Goal: Task Accomplishment & Management: Use online tool/utility

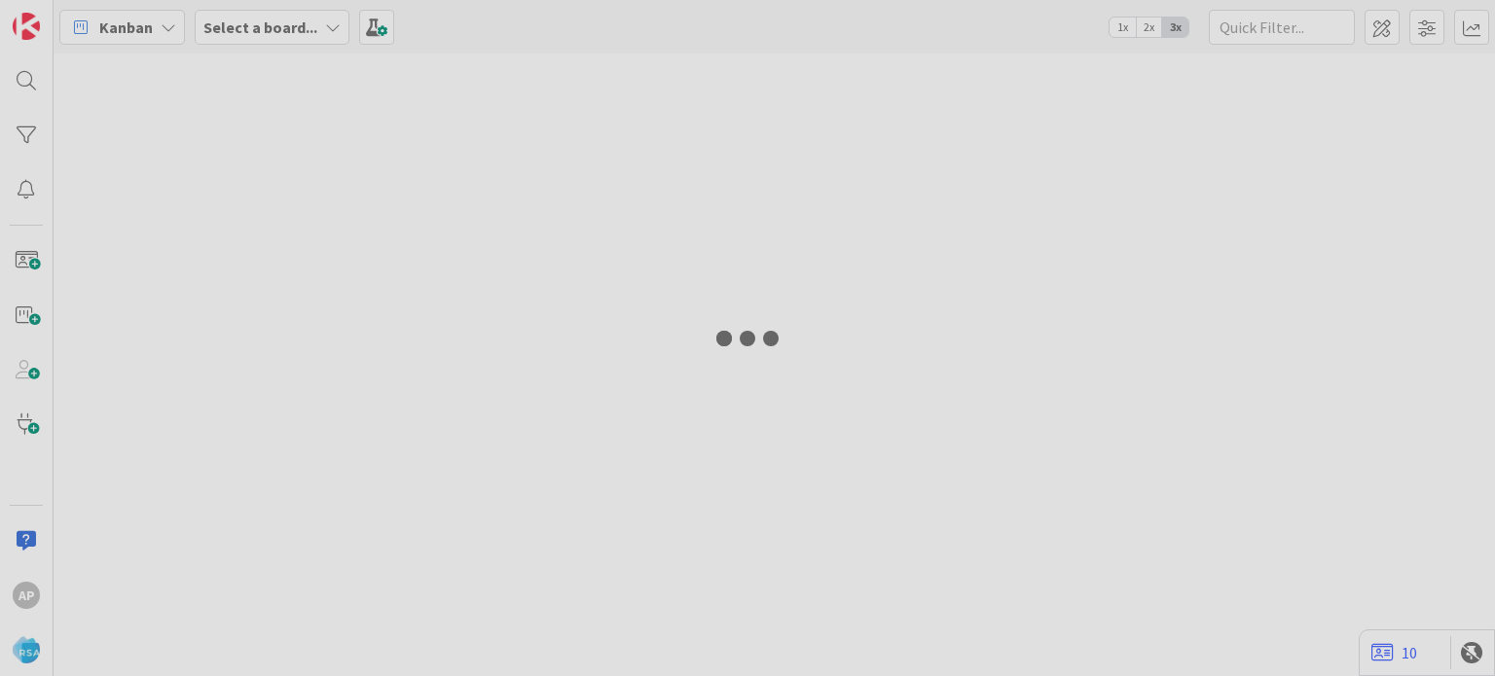
type input "8990"
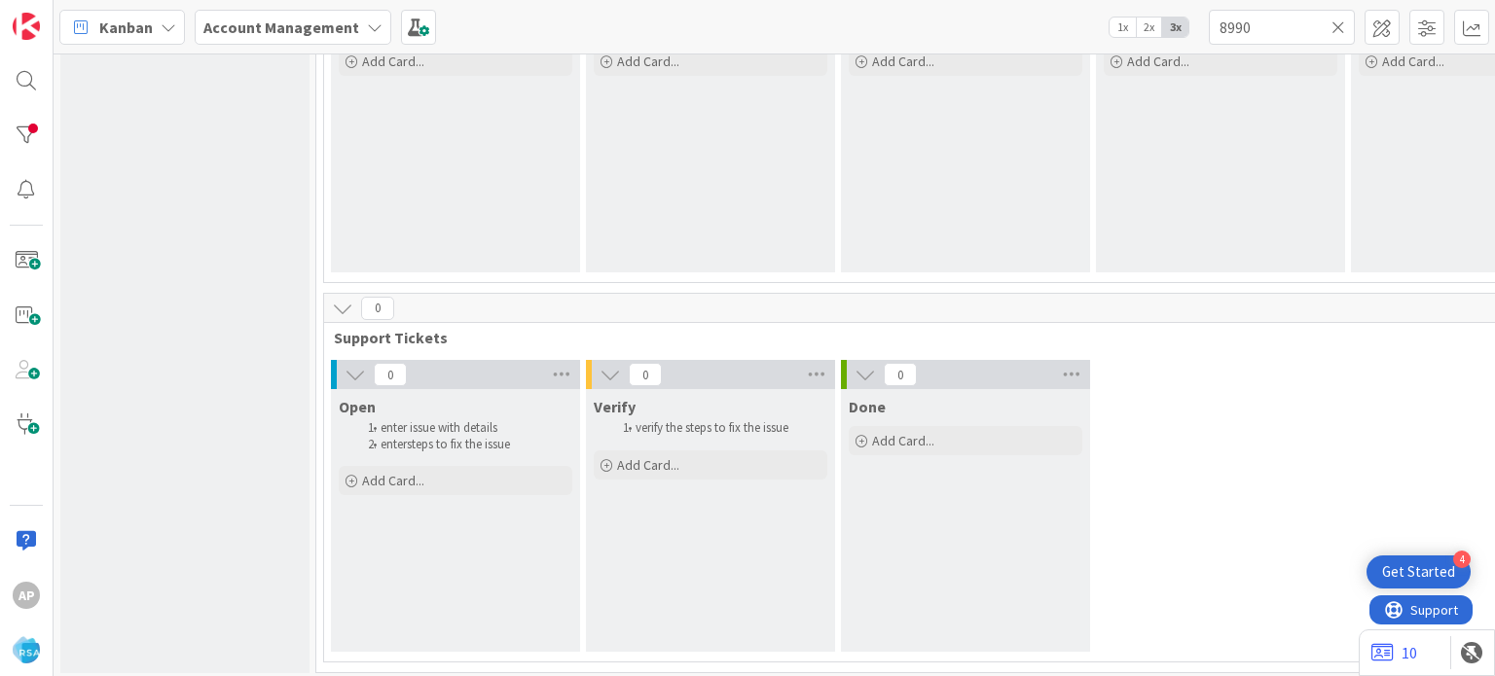
scroll to position [1452, 0]
click at [407, 484] on span "Add Card..." at bounding box center [393, 481] width 62 height 18
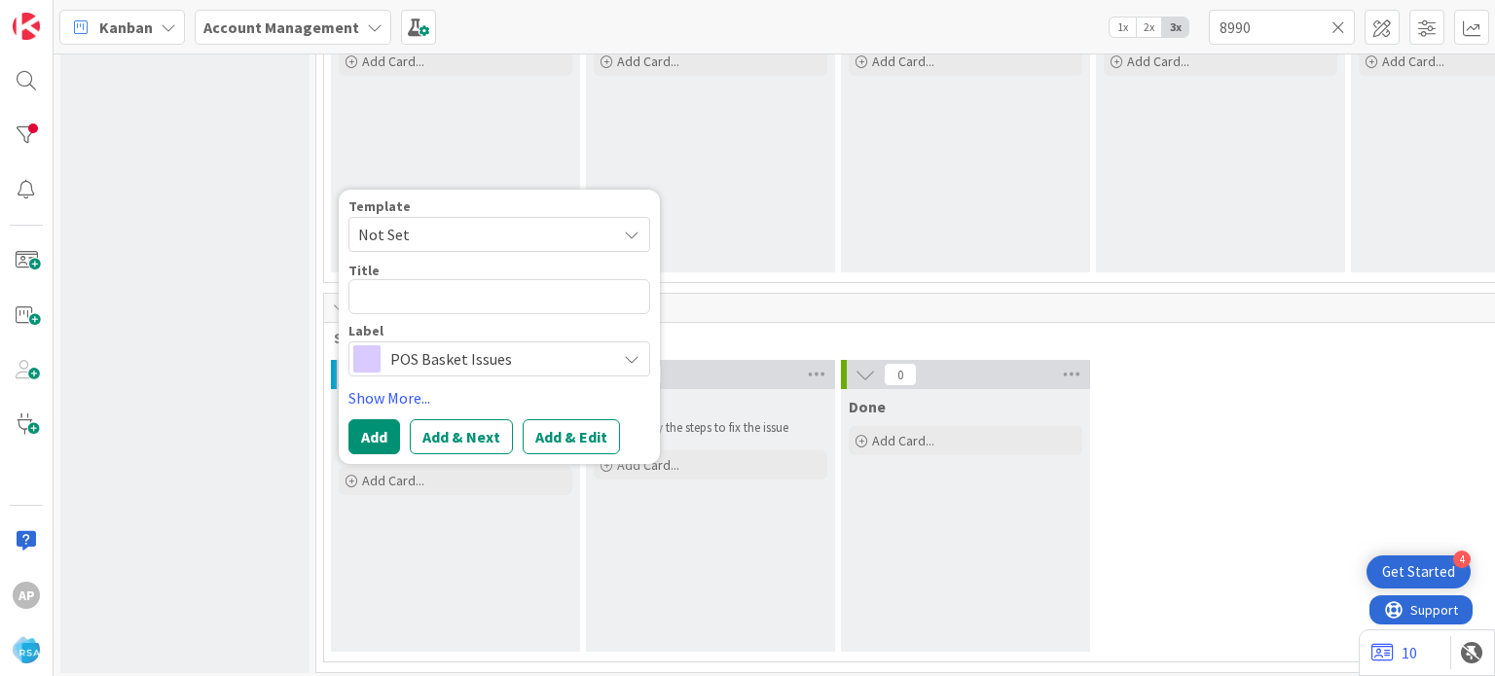
click at [557, 251] on div "Template Not Set Title 0 / 128 Label POS Basket Issues" at bounding box center [499, 288] width 302 height 177
click at [557, 246] on span "Not Set" at bounding box center [499, 234] width 302 height 35
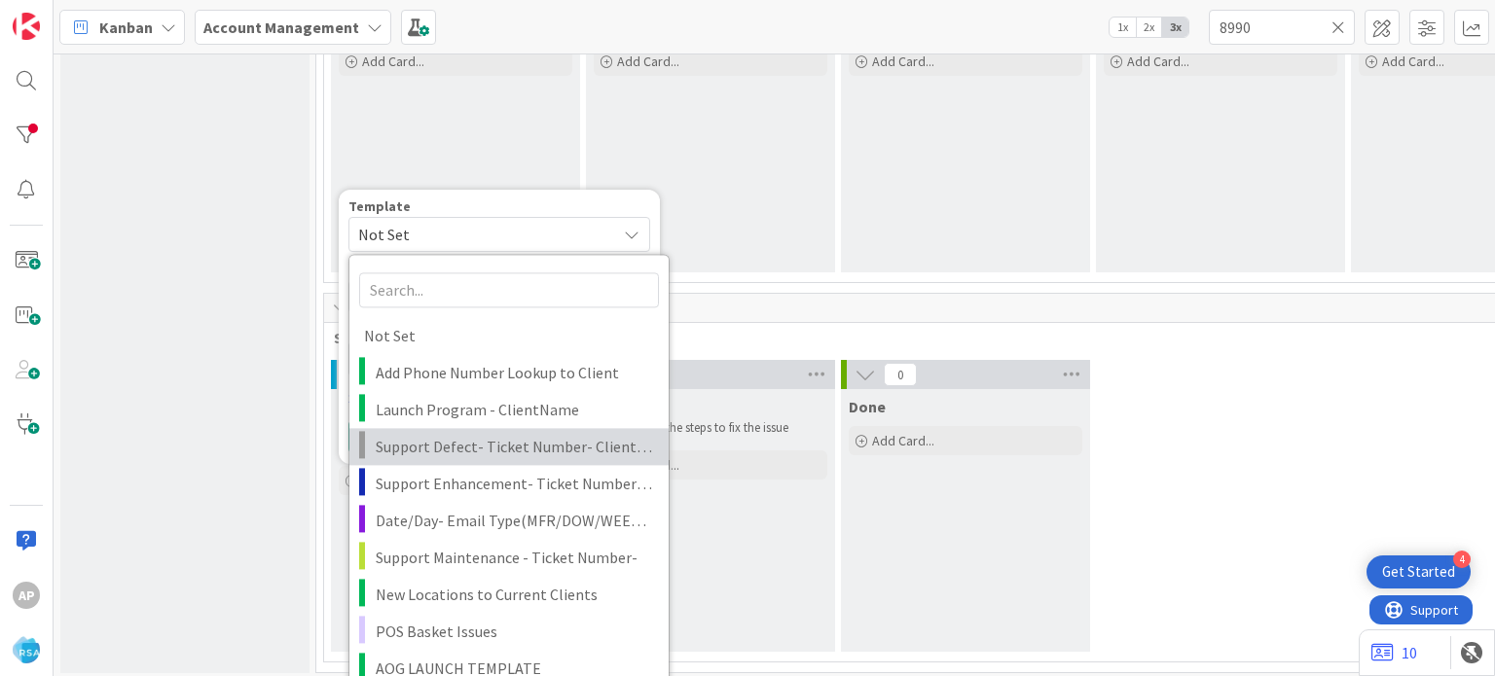
click at [493, 446] on span "Support Defect- Ticket Number- Client Name- Product Name" at bounding box center [515, 446] width 278 height 25
type textarea "x"
type textarea "Support Defect- Ticket Number- Client Name- Product Name"
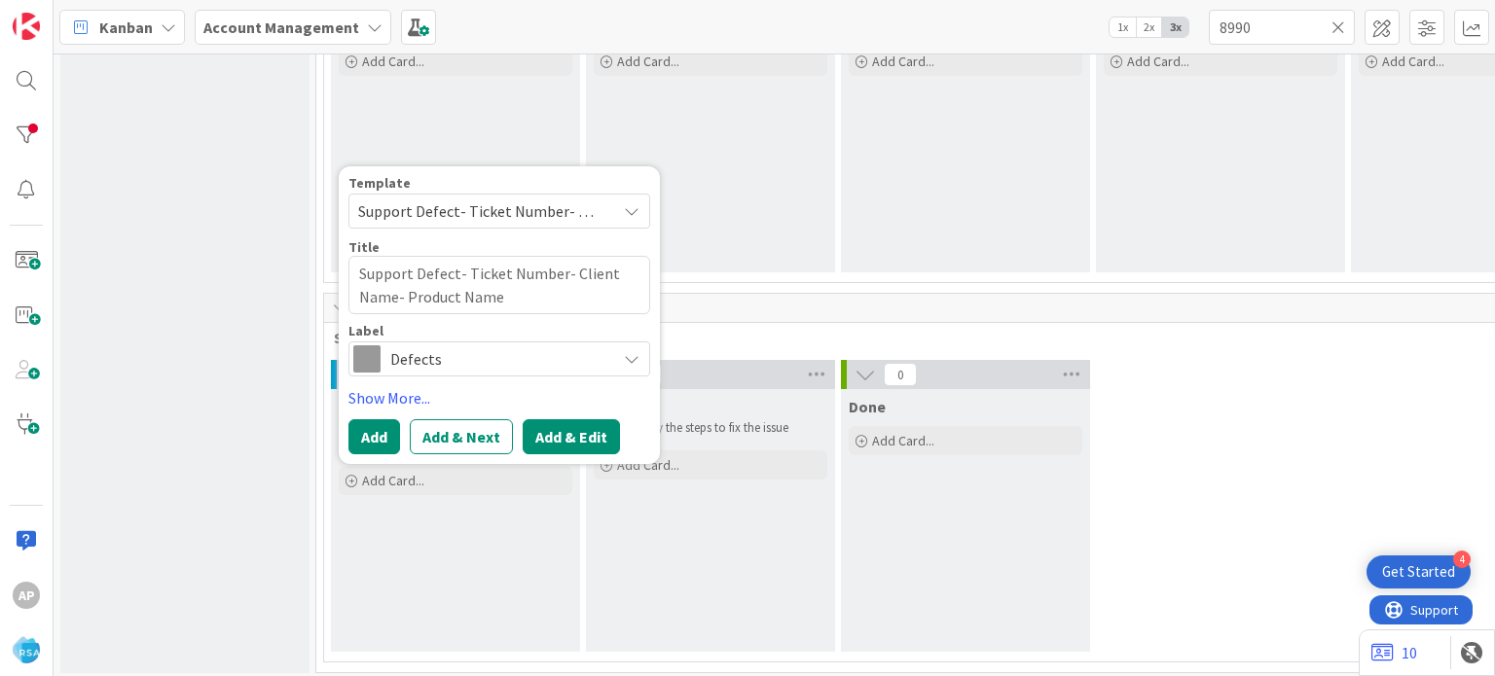
click at [585, 424] on button "Add & Edit" at bounding box center [571, 436] width 97 height 35
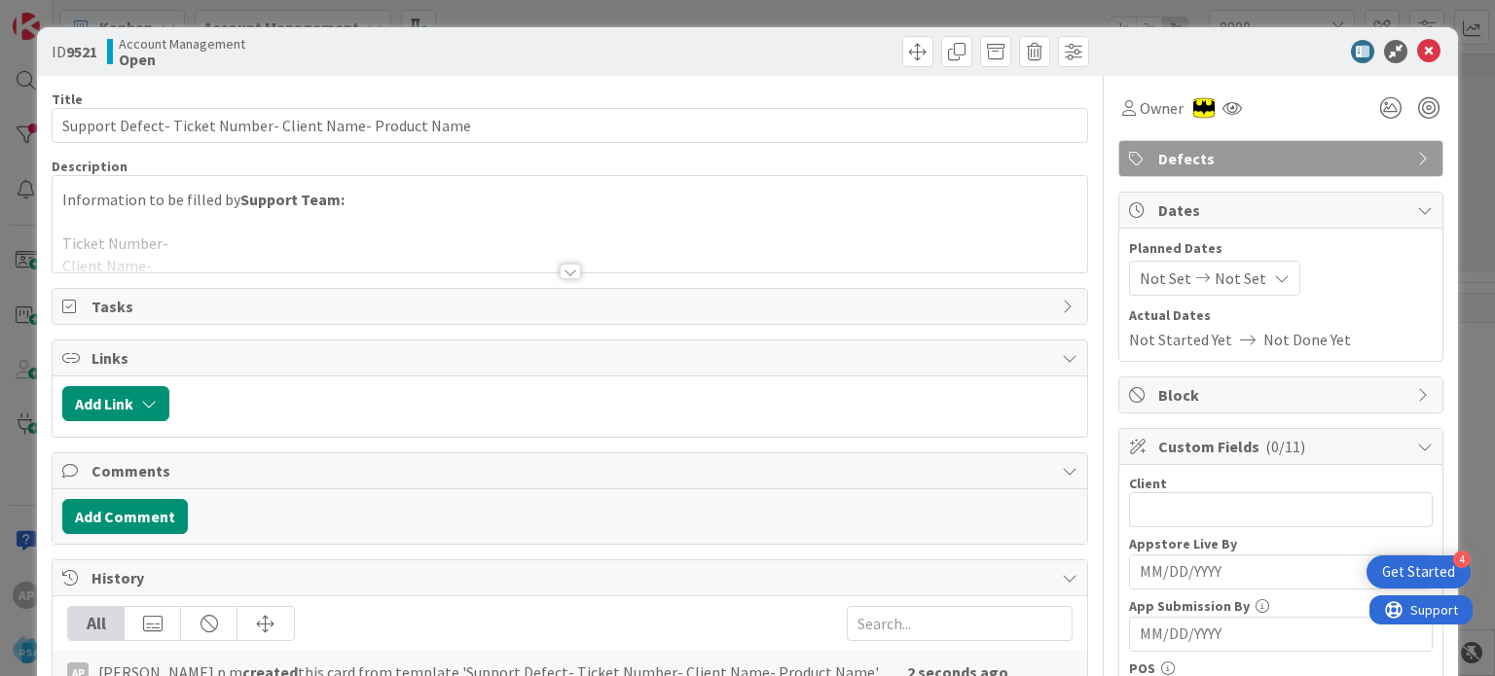
click at [565, 270] on div at bounding box center [570, 272] width 21 height 16
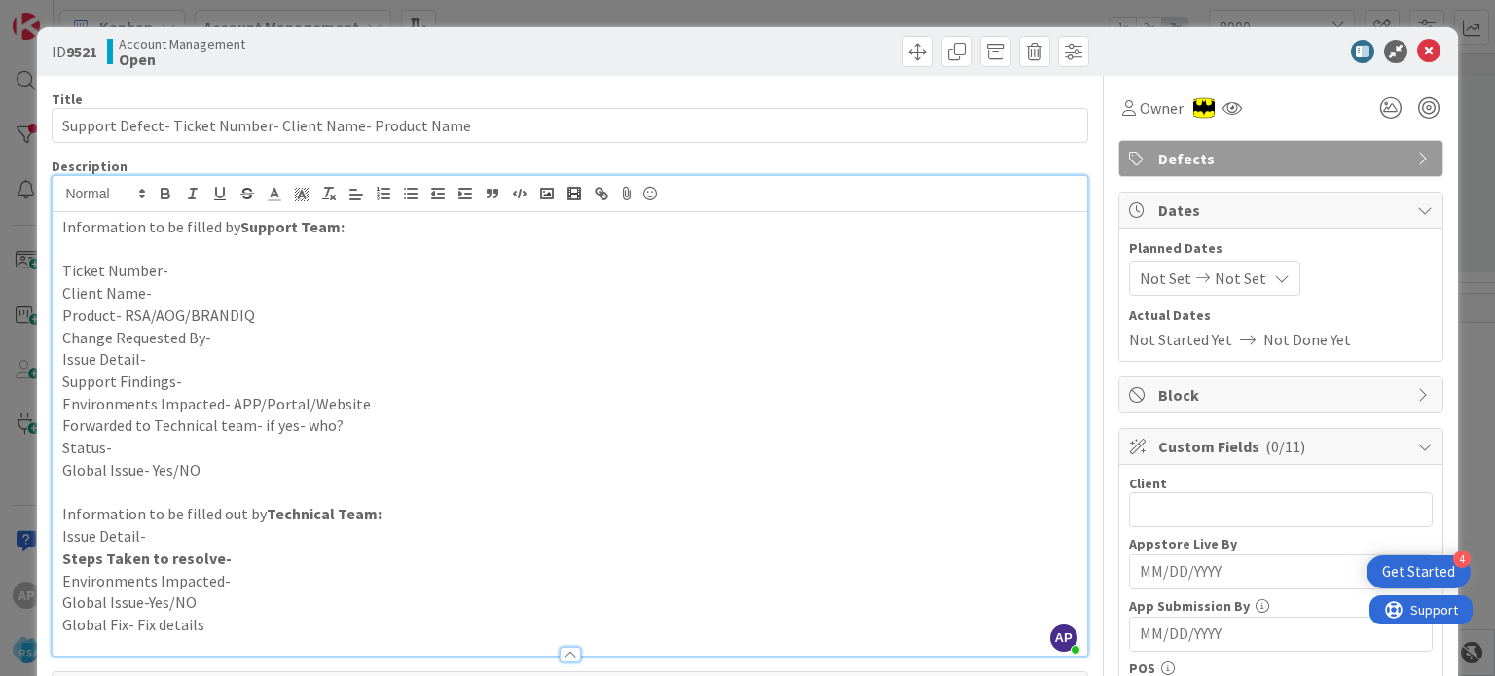
click at [256, 377] on p "Support Findings-" at bounding box center [569, 382] width 1014 height 22
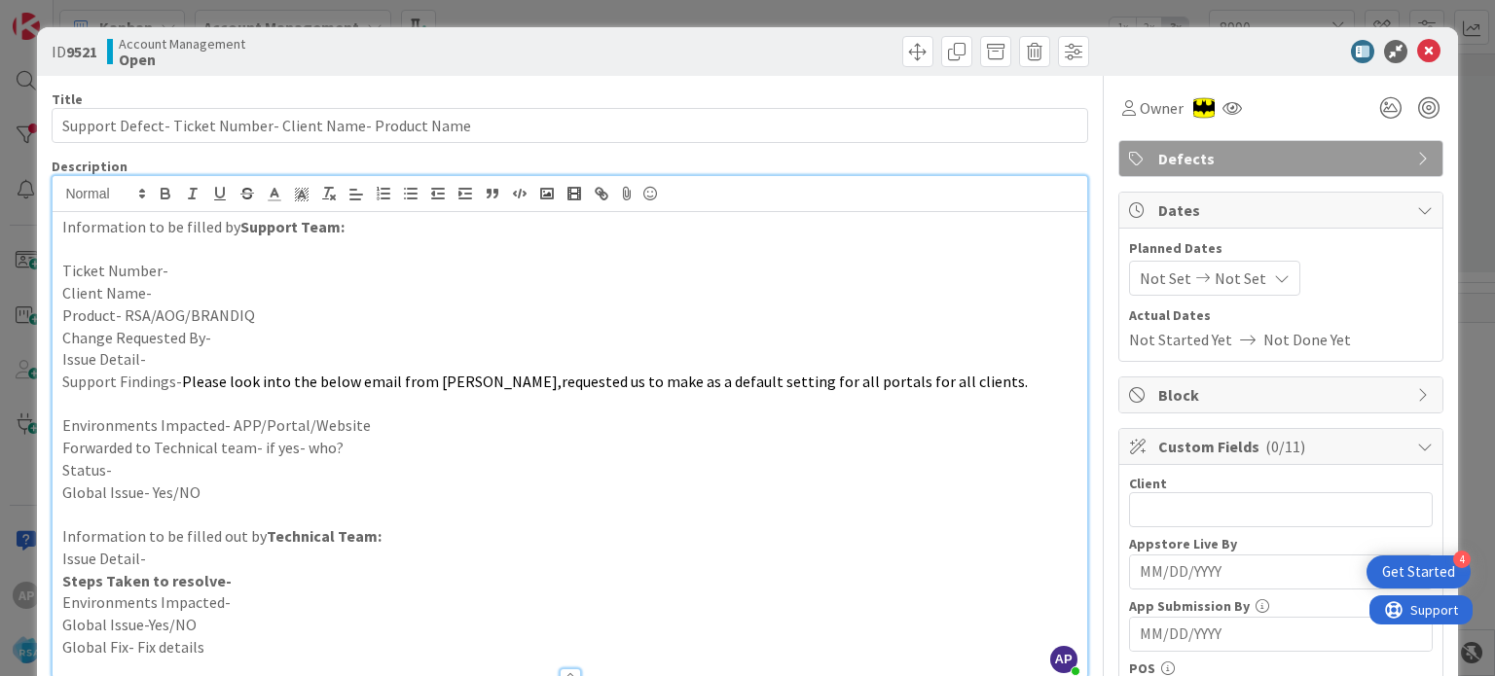
click at [256, 377] on span "Please look into the below email from [PERSON_NAME],requested us to make as a d…" at bounding box center [605, 381] width 846 height 19
click at [236, 356] on p "Issue Detail-" at bounding box center [569, 359] width 1014 height 22
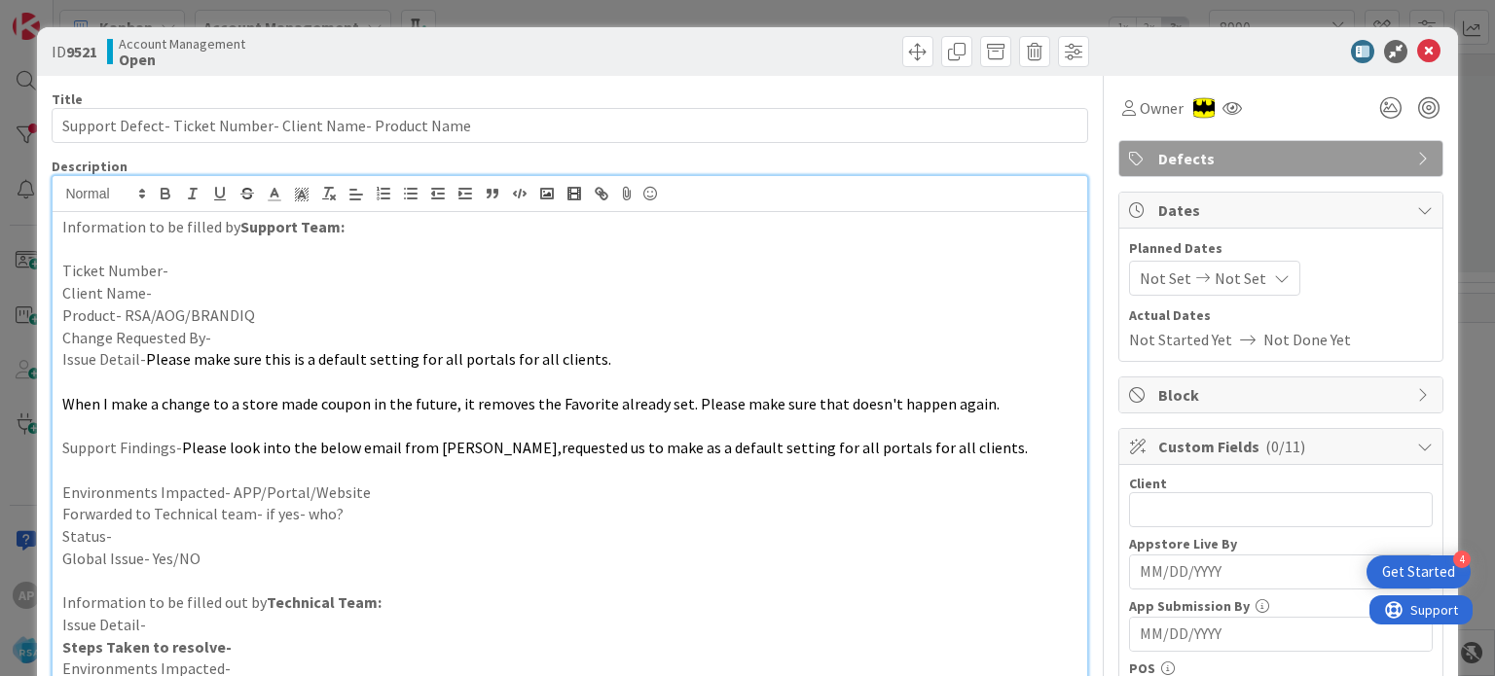
click at [101, 381] on p at bounding box center [569, 382] width 1014 height 22
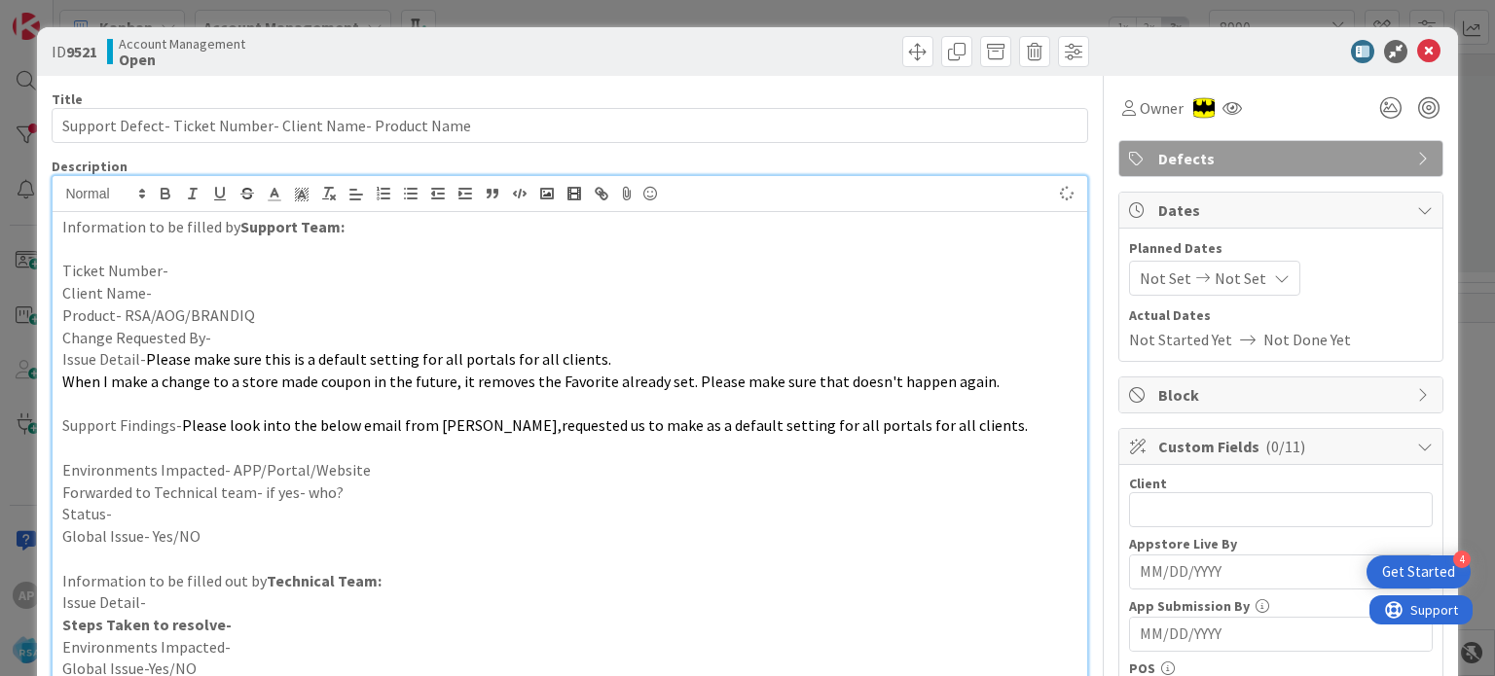
click at [216, 333] on p "Change Requested By-" at bounding box center [569, 338] width 1014 height 22
click at [243, 316] on p "Product- RSA/AOG/BRANDIQ" at bounding box center [569, 316] width 1014 height 22
click at [215, 287] on p "Client Name-" at bounding box center [569, 293] width 1014 height 22
click at [186, 263] on p "Ticket Number-" at bounding box center [569, 271] width 1014 height 22
click at [169, 268] on p "Ticket Number-#320906" at bounding box center [569, 271] width 1014 height 22
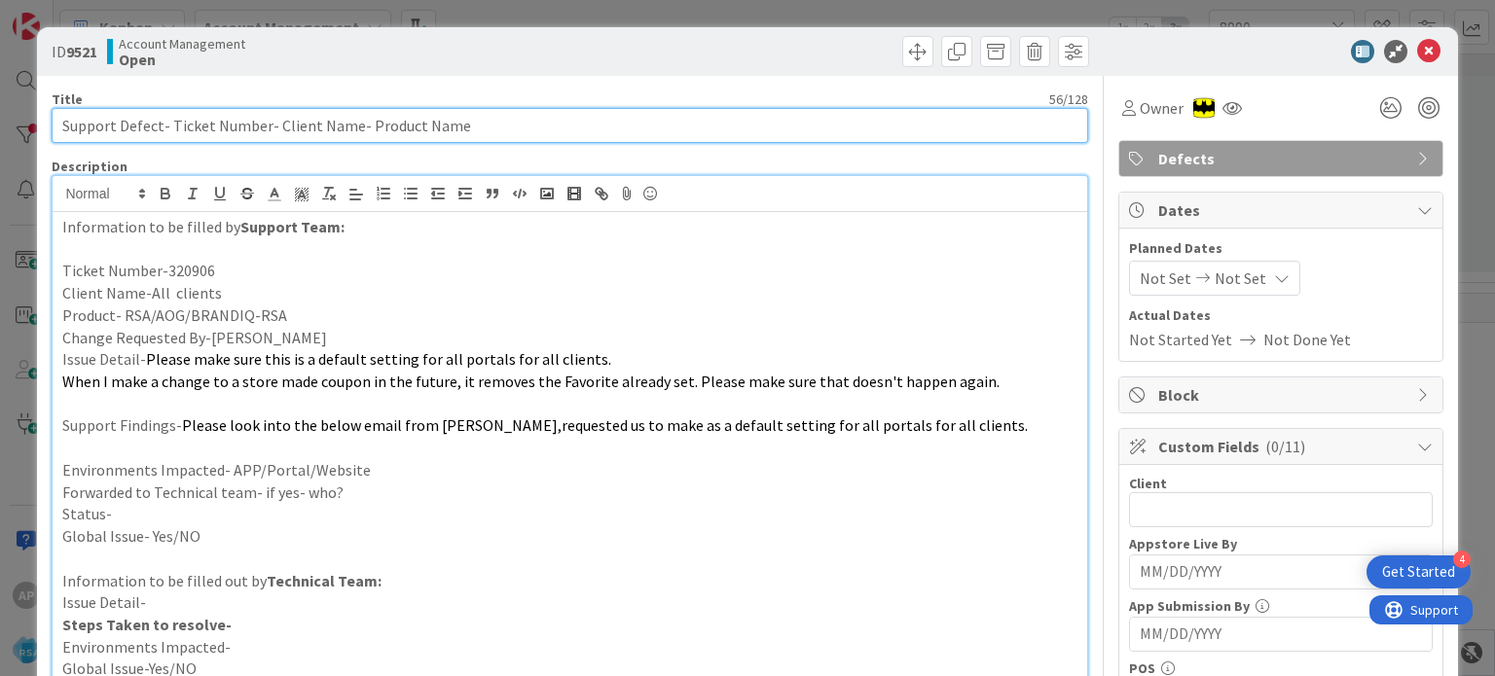
drag, startPoint x: 168, startPoint y: 125, endPoint x: 262, endPoint y: 132, distance: 93.7
click at [262, 132] on input "Support Defect- Ticket Number- Client Name- Product Name" at bounding box center [569, 125] width 1035 height 35
paste input "#320906"
drag, startPoint x: 232, startPoint y: 124, endPoint x: 315, endPoint y: 127, distance: 83.8
click at [315, 127] on input "Support Defect- #320906- Client Name- Product Name" at bounding box center [569, 125] width 1035 height 35
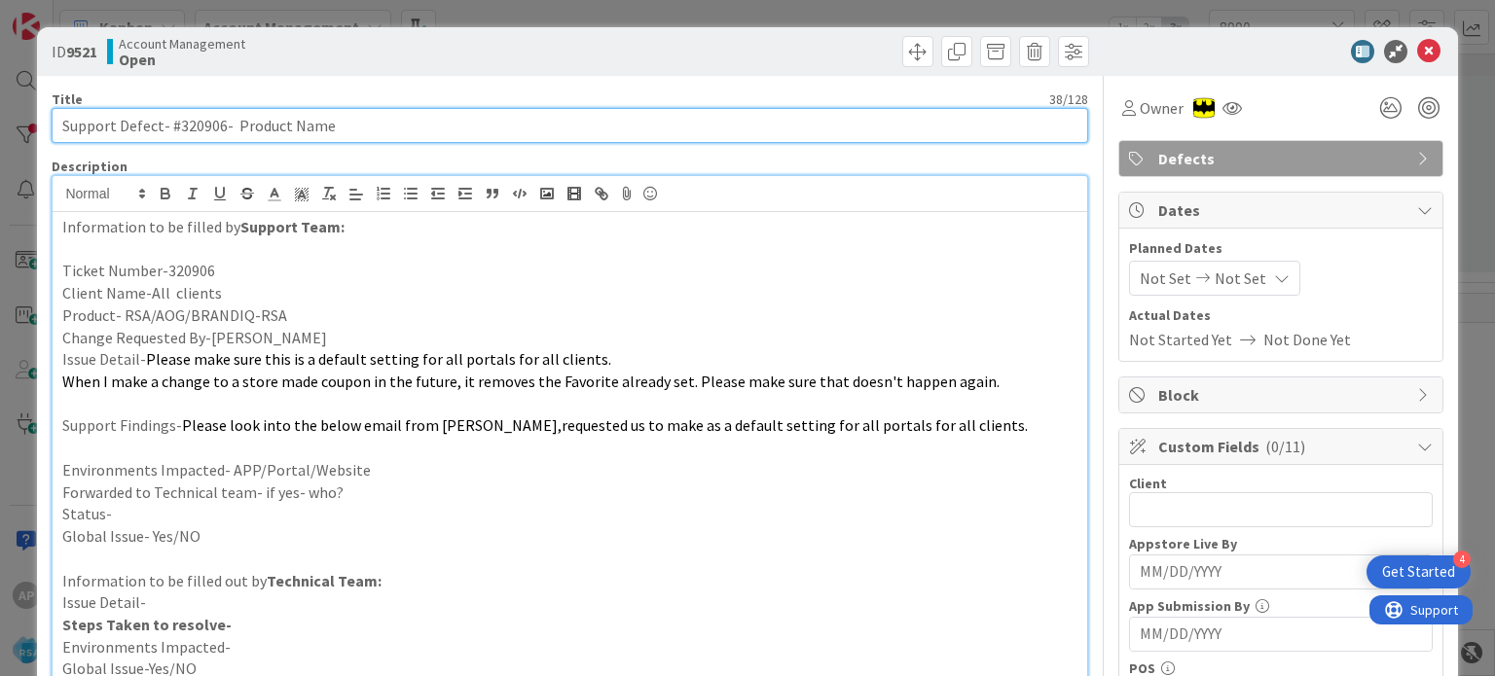
drag, startPoint x: 345, startPoint y: 122, endPoint x: 237, endPoint y: 123, distance: 108.0
click at [237, 123] on input "Support Defect- #320906- Product Name" at bounding box center [569, 125] width 1035 height 35
type input "Support Defect- #320906- RSA"
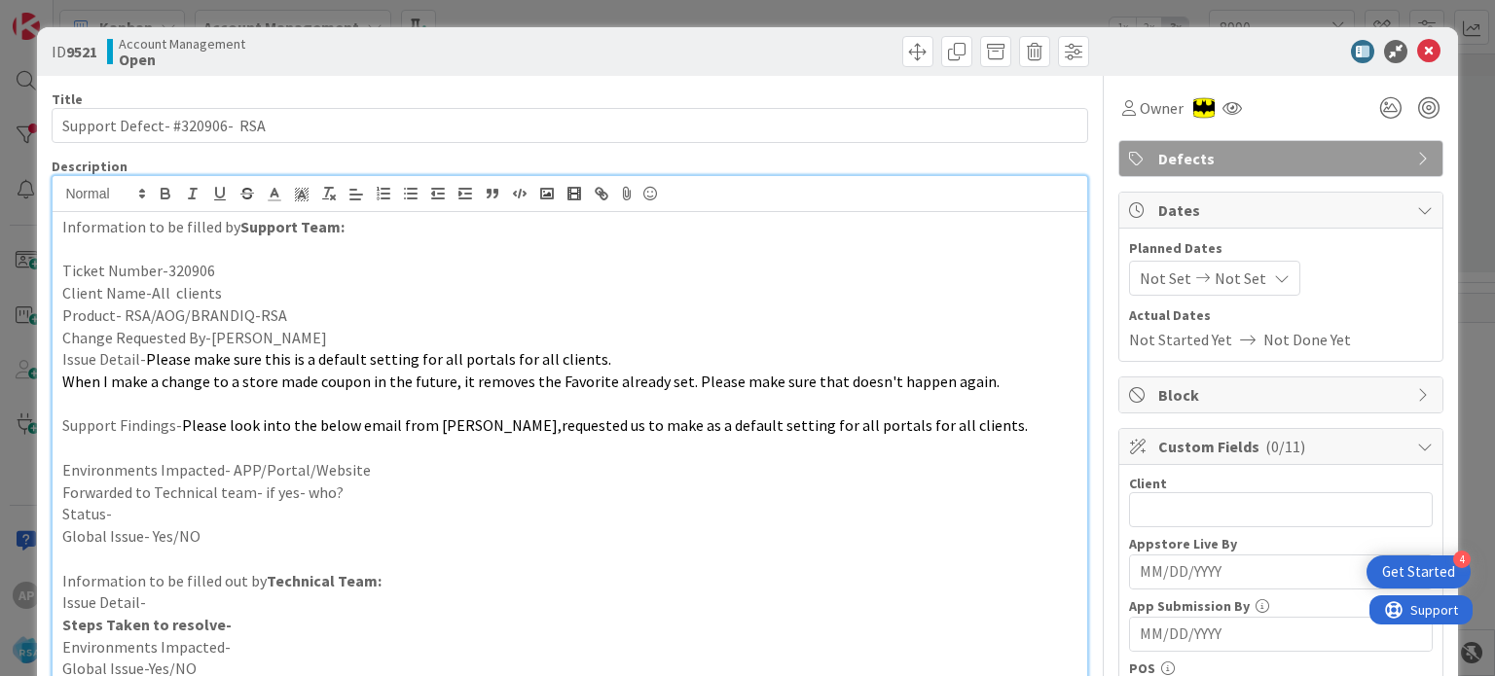
click at [185, 405] on p at bounding box center [569, 404] width 1014 height 22
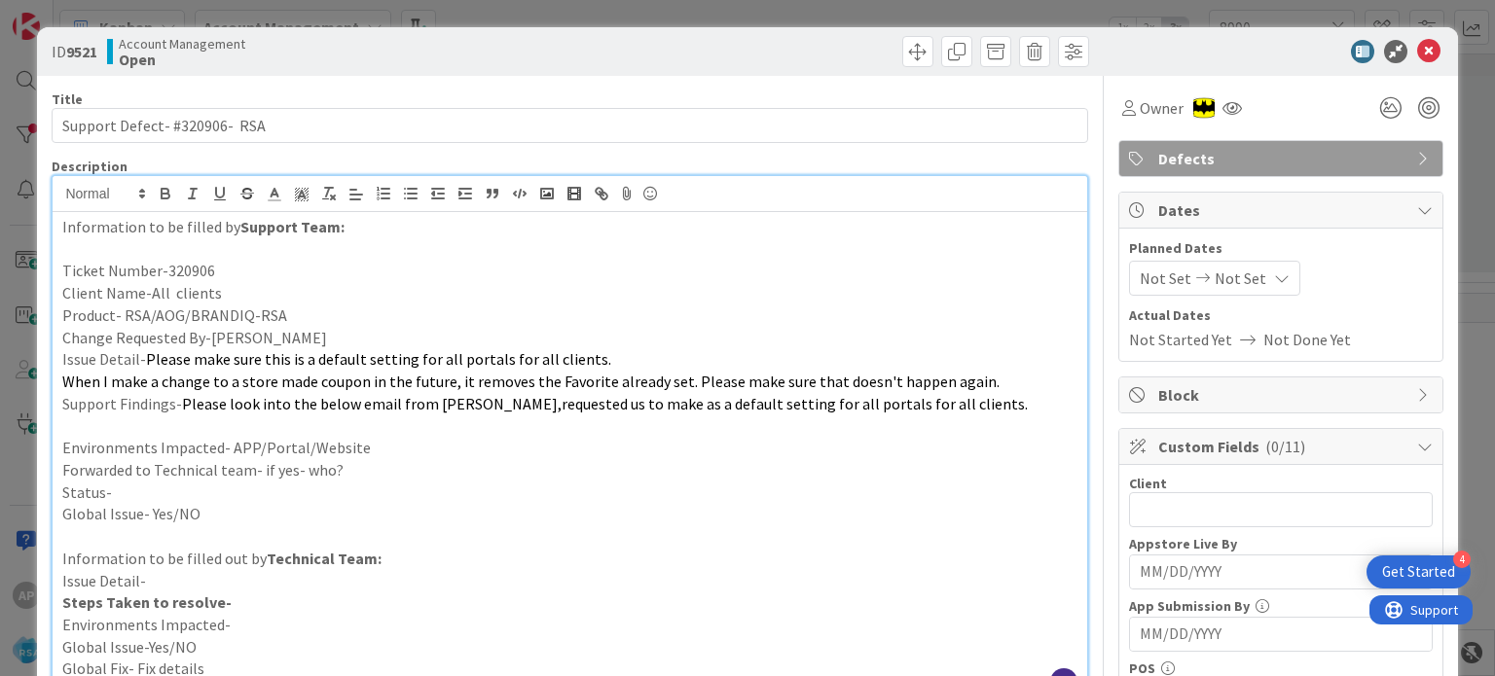
click at [368, 447] on p "Environments Impacted- APP/Portal/Website" at bounding box center [569, 448] width 1014 height 22
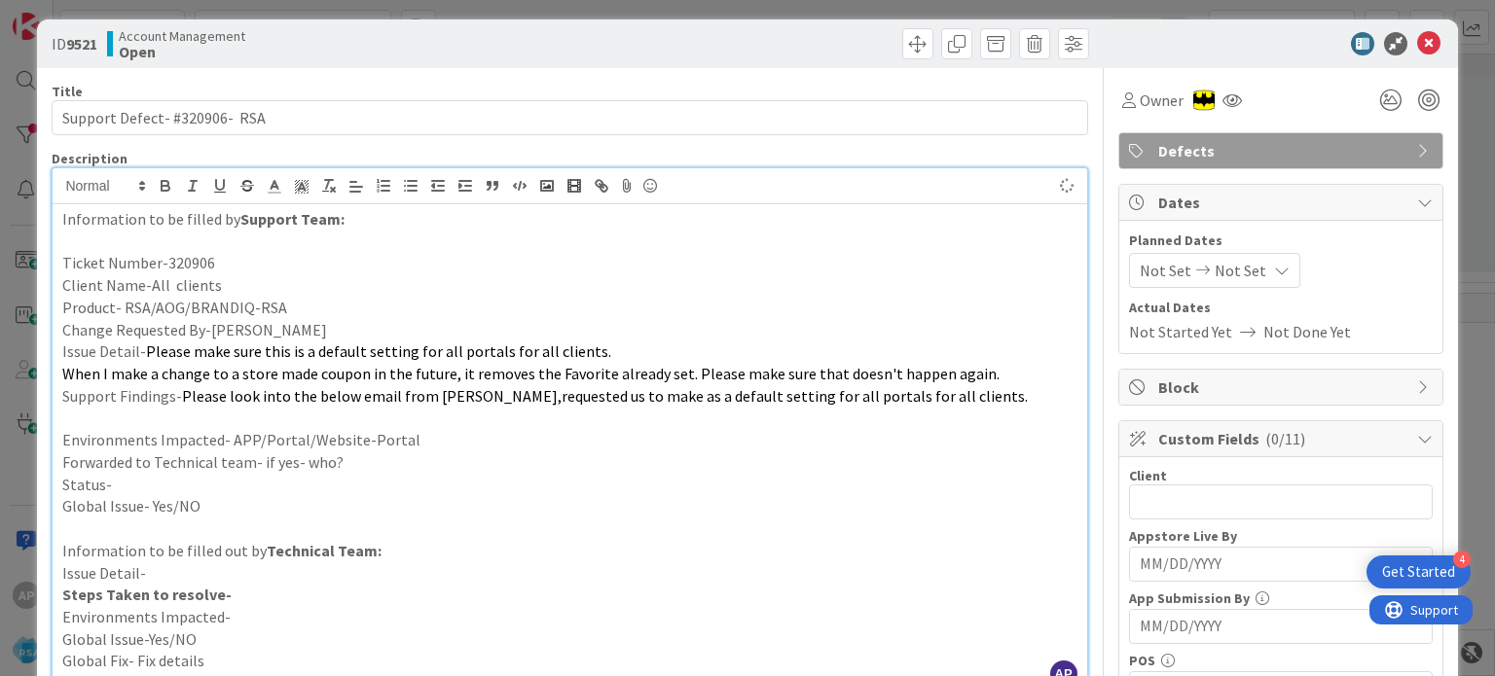
click at [362, 460] on p "Forwarded to Technical team- if yes- who?" at bounding box center [569, 463] width 1014 height 22
click at [304, 482] on p "Status-" at bounding box center [569, 485] width 1014 height 22
click at [1191, 269] on icon at bounding box center [1202, 271] width 23 height 14
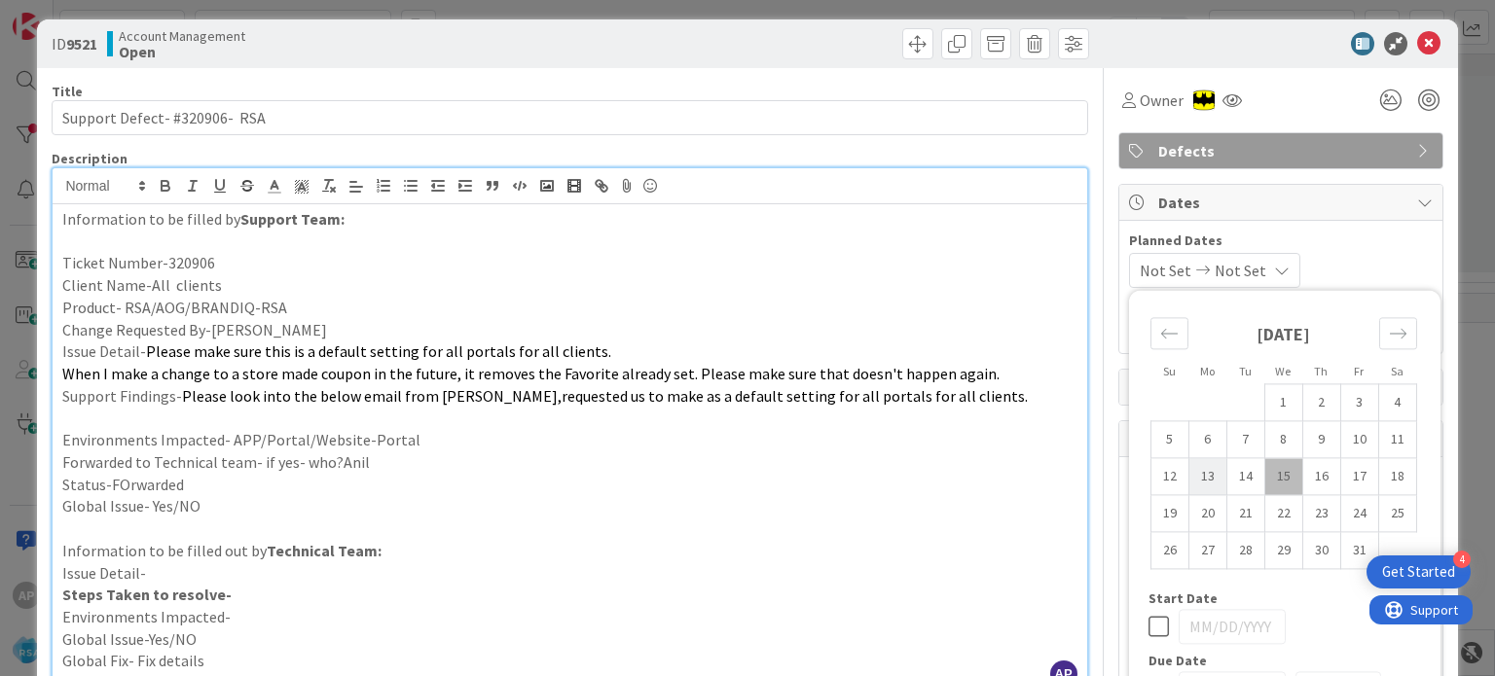
click at [1196, 482] on td "13" at bounding box center [1207, 476] width 38 height 37
type input "[DATE]"
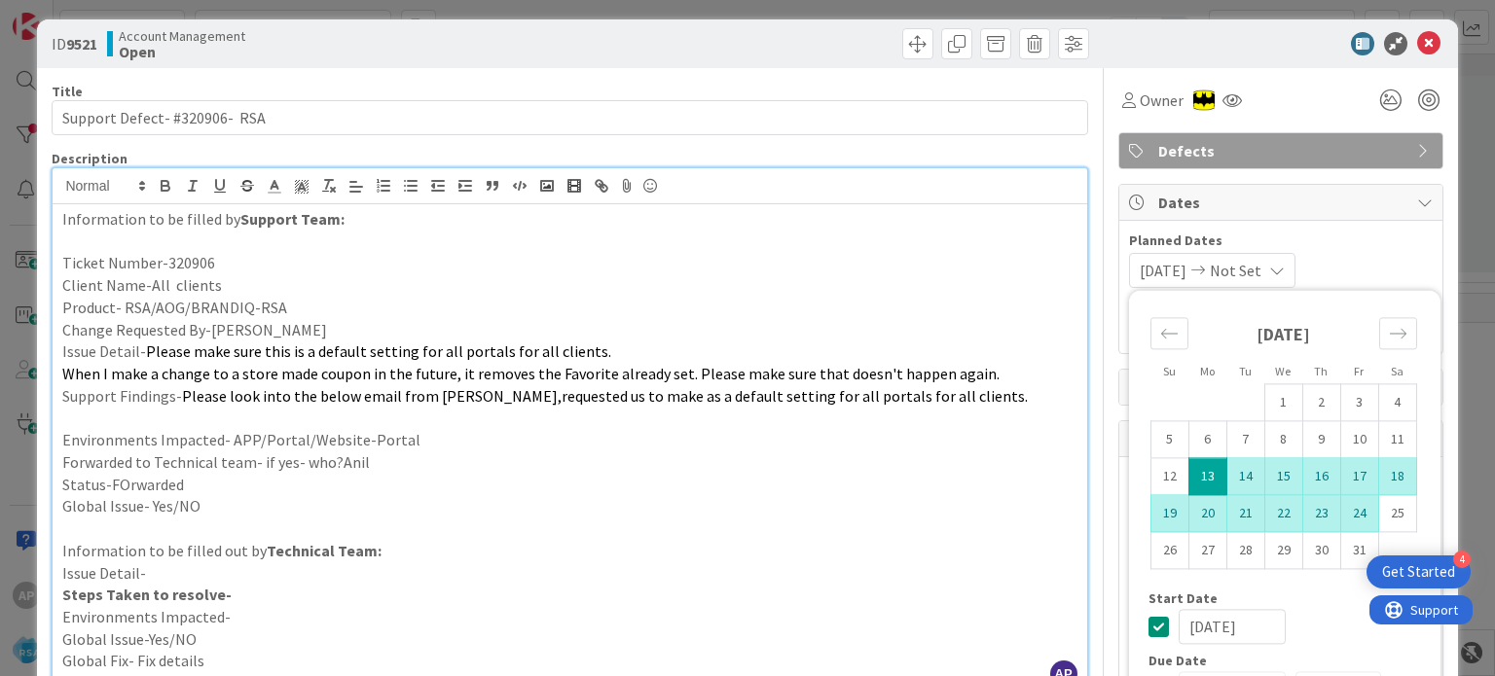
click at [1340, 505] on td "24" at bounding box center [1359, 513] width 38 height 37
type input "[DATE]"
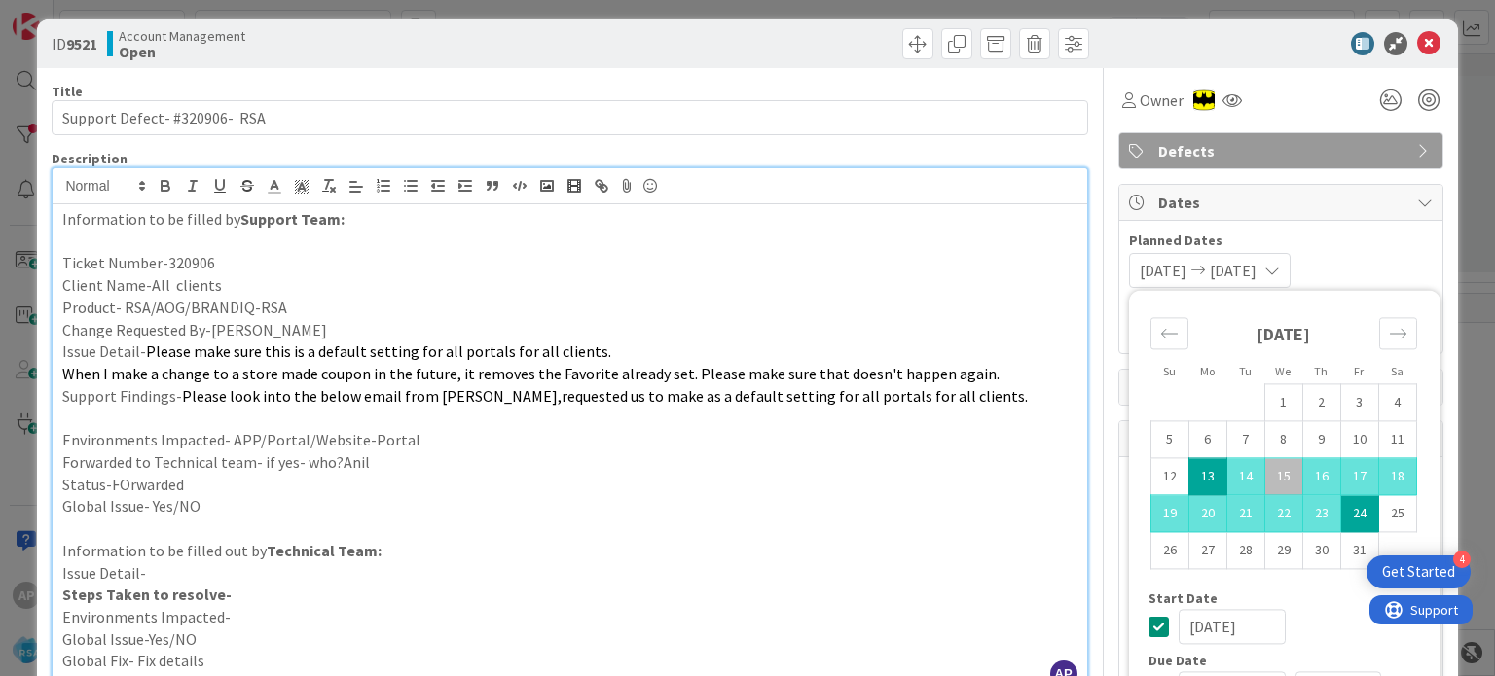
click at [1035, 483] on p "Status-FOrwarded" at bounding box center [569, 485] width 1014 height 22
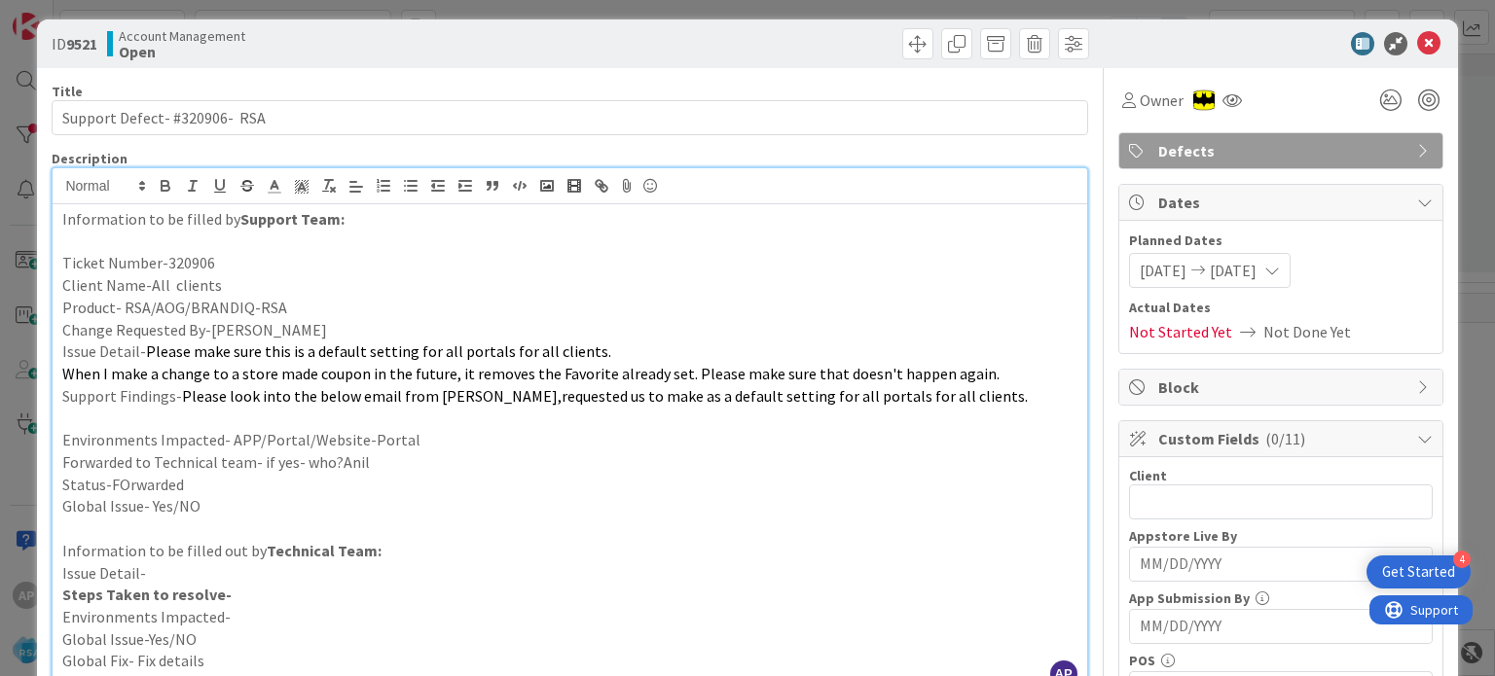
scroll to position [199, 0]
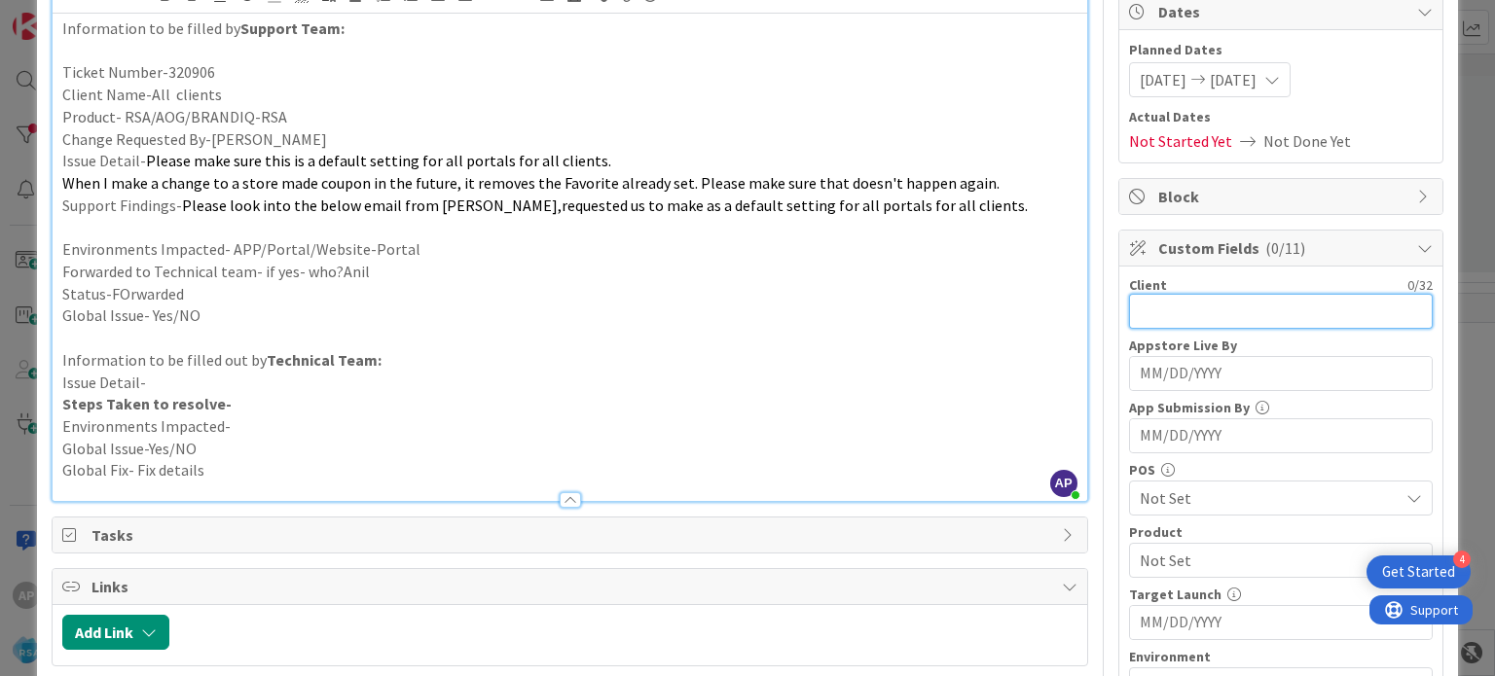
click at [1156, 318] on input "text" at bounding box center [1281, 311] width 304 height 35
type input "All clients"
click at [1171, 501] on span "Not Set" at bounding box center [1269, 498] width 259 height 23
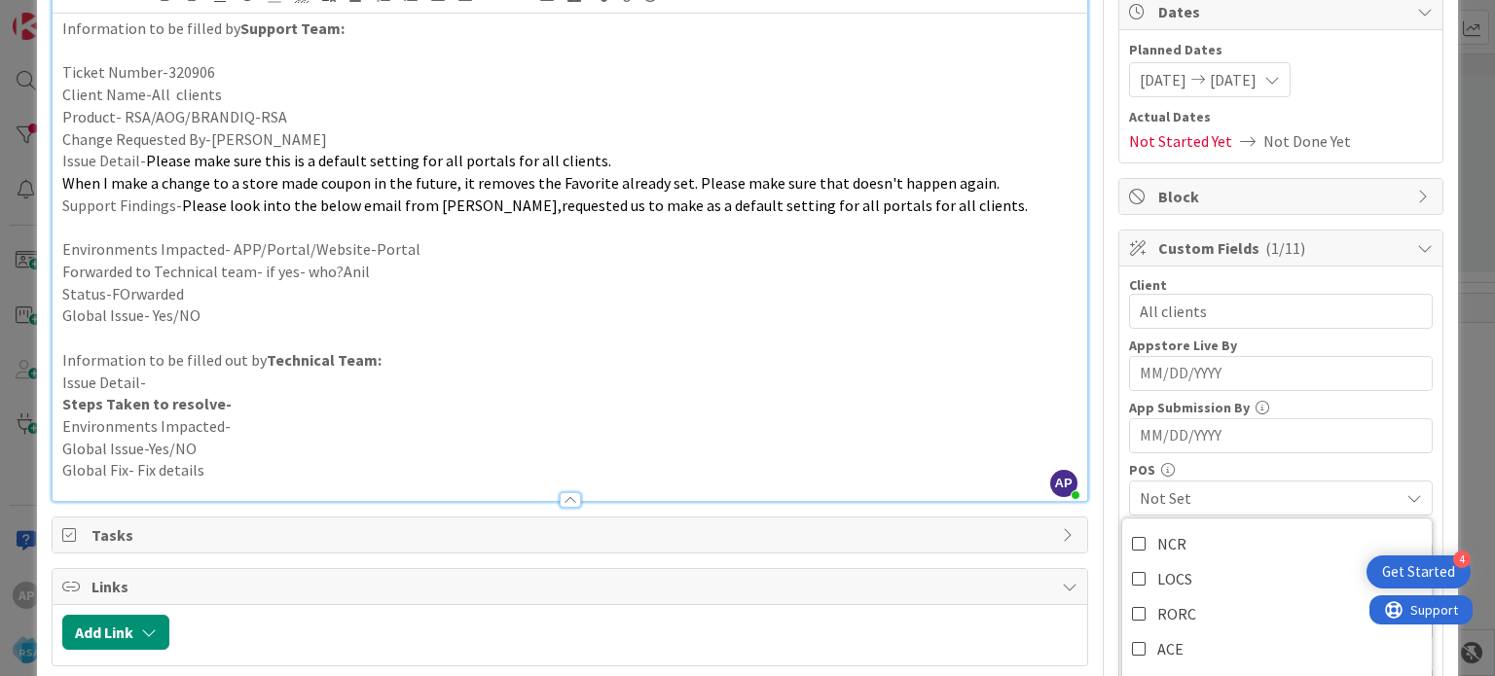
click at [964, 366] on p "Information to be filled out by Technical Team:" at bounding box center [569, 360] width 1014 height 22
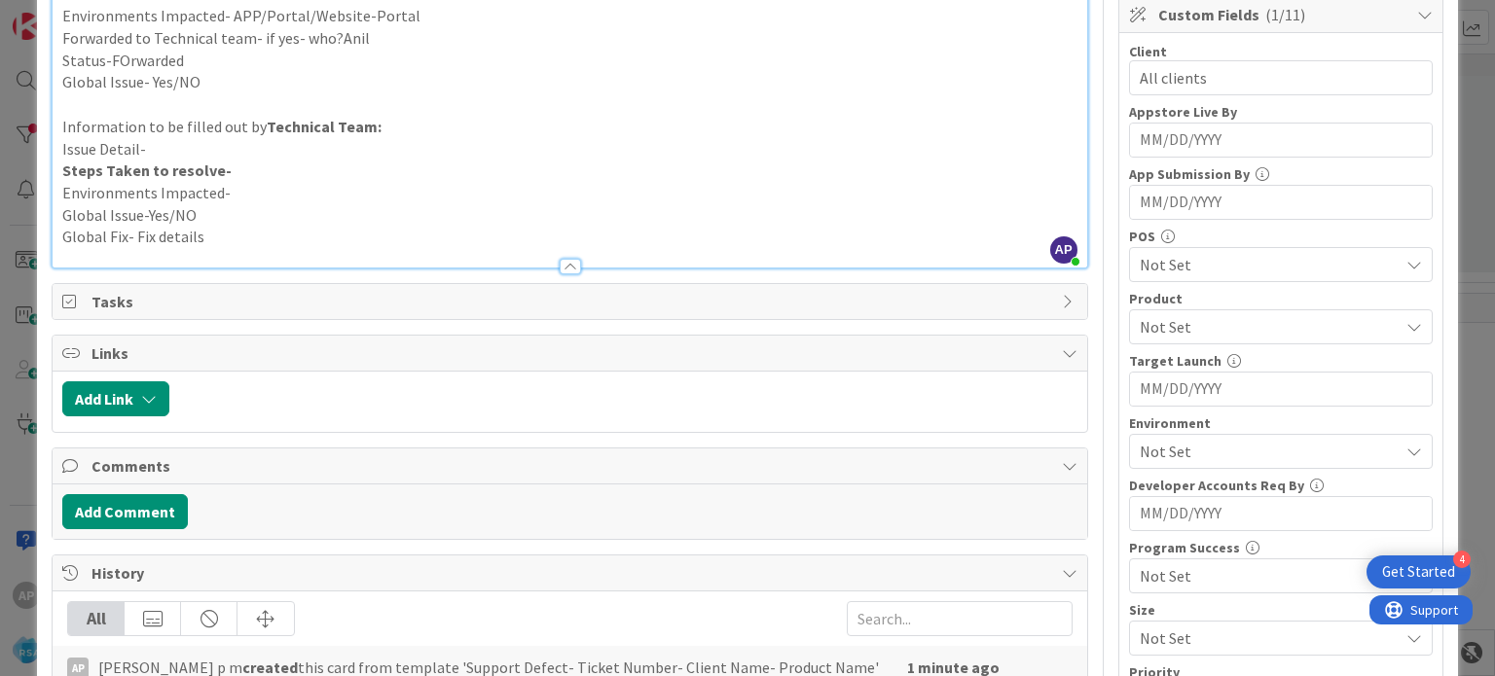
scroll to position [432, 0]
click at [1162, 448] on span "Not Set" at bounding box center [1269, 451] width 259 height 23
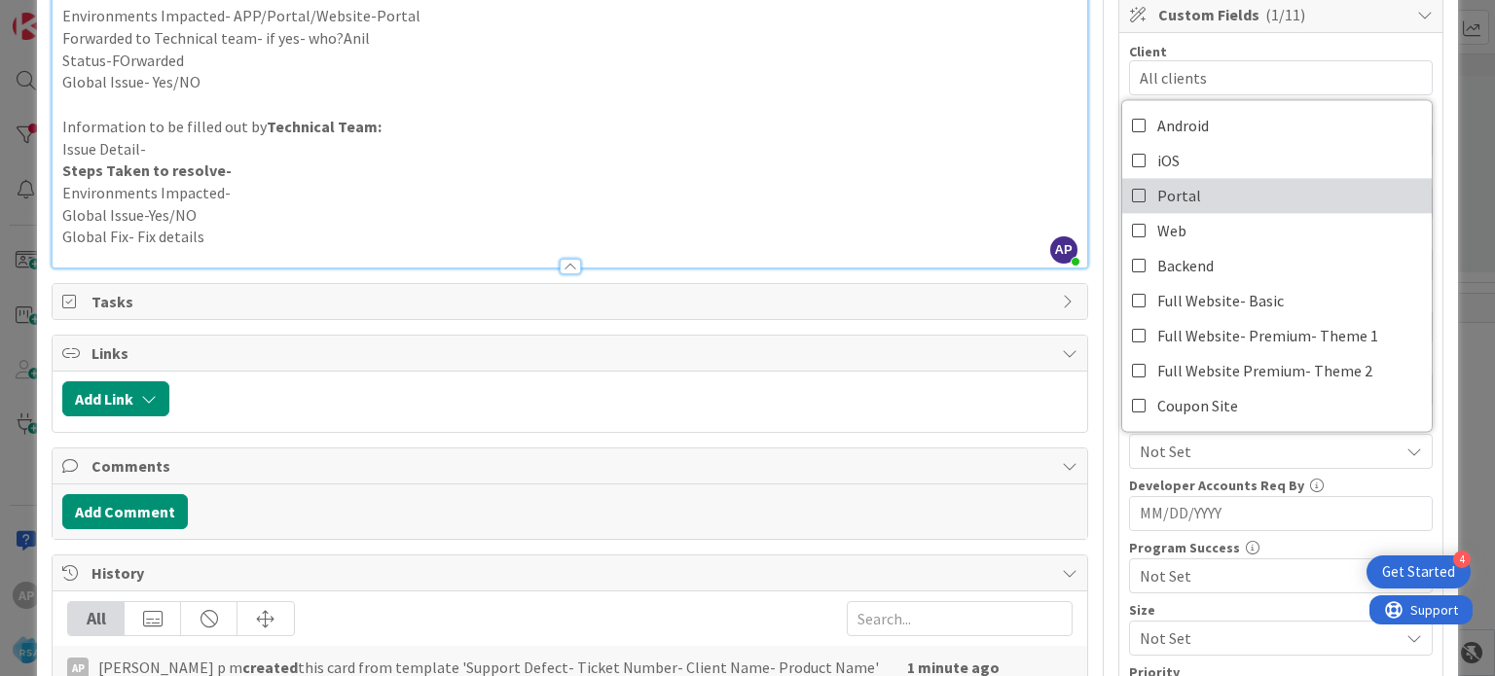
click at [1132, 198] on icon at bounding box center [1140, 195] width 16 height 29
click at [1008, 199] on p "Environments Impacted-" at bounding box center [569, 193] width 1014 height 22
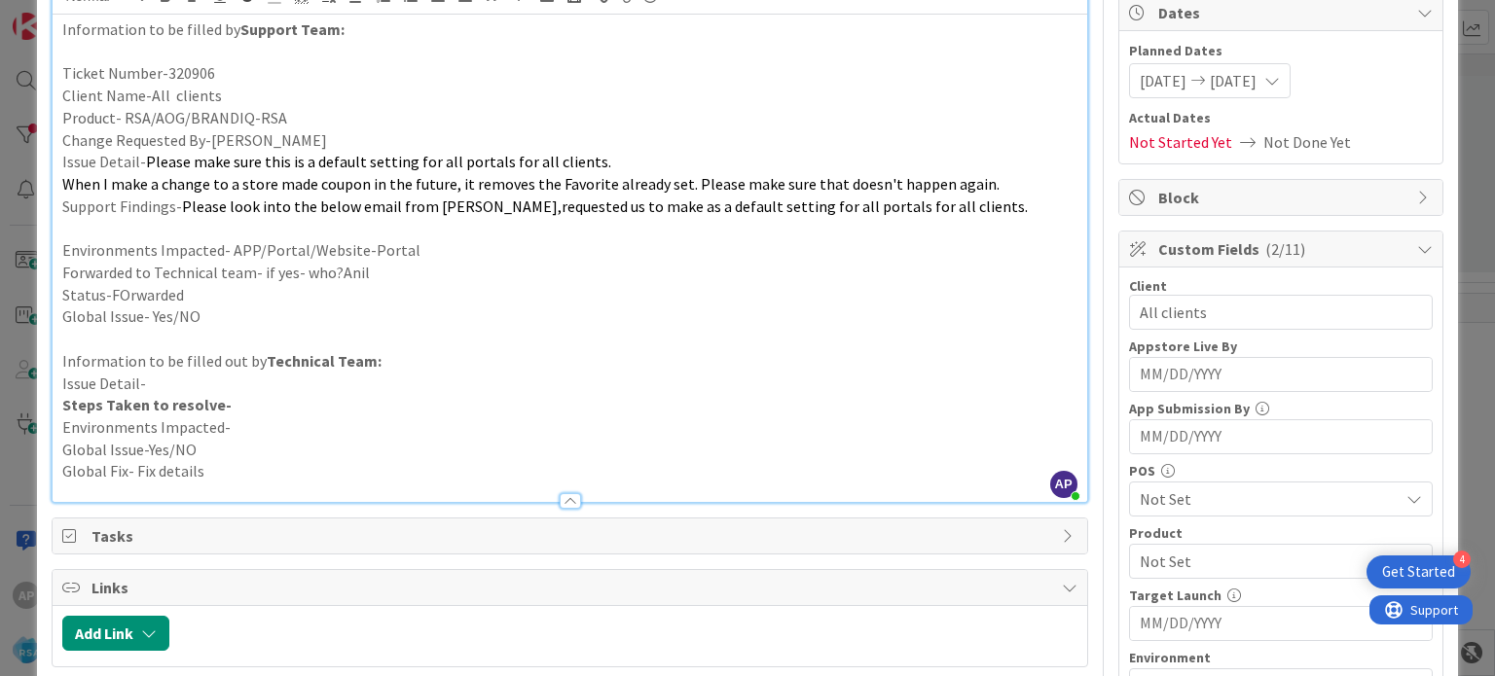
scroll to position [0, 0]
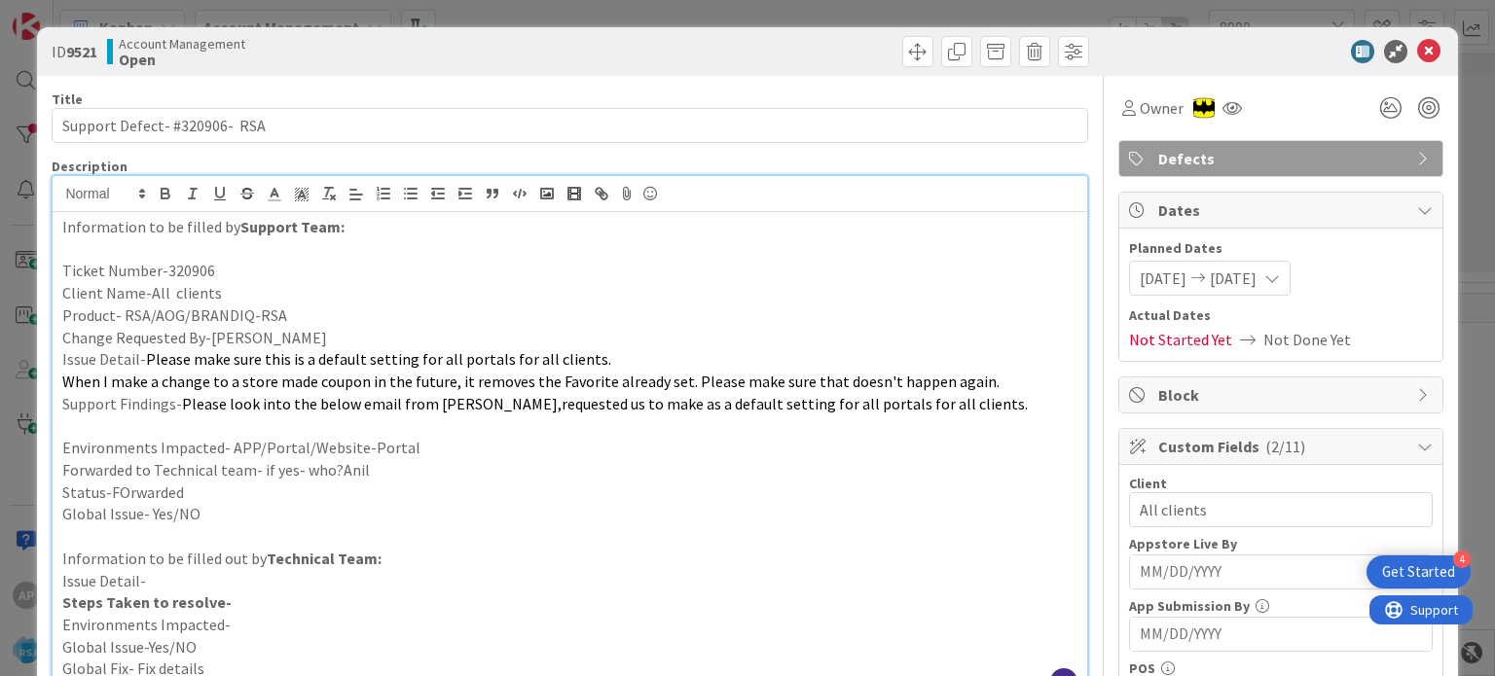
click at [150, 393] on p "Support Findings- Please look into the below email from [PERSON_NAME],requested…" at bounding box center [569, 404] width 1014 height 22
click at [598, 351] on p "Issue Detail- Please make sure this is a default setting for all portals for al…" at bounding box center [569, 359] width 1014 height 22
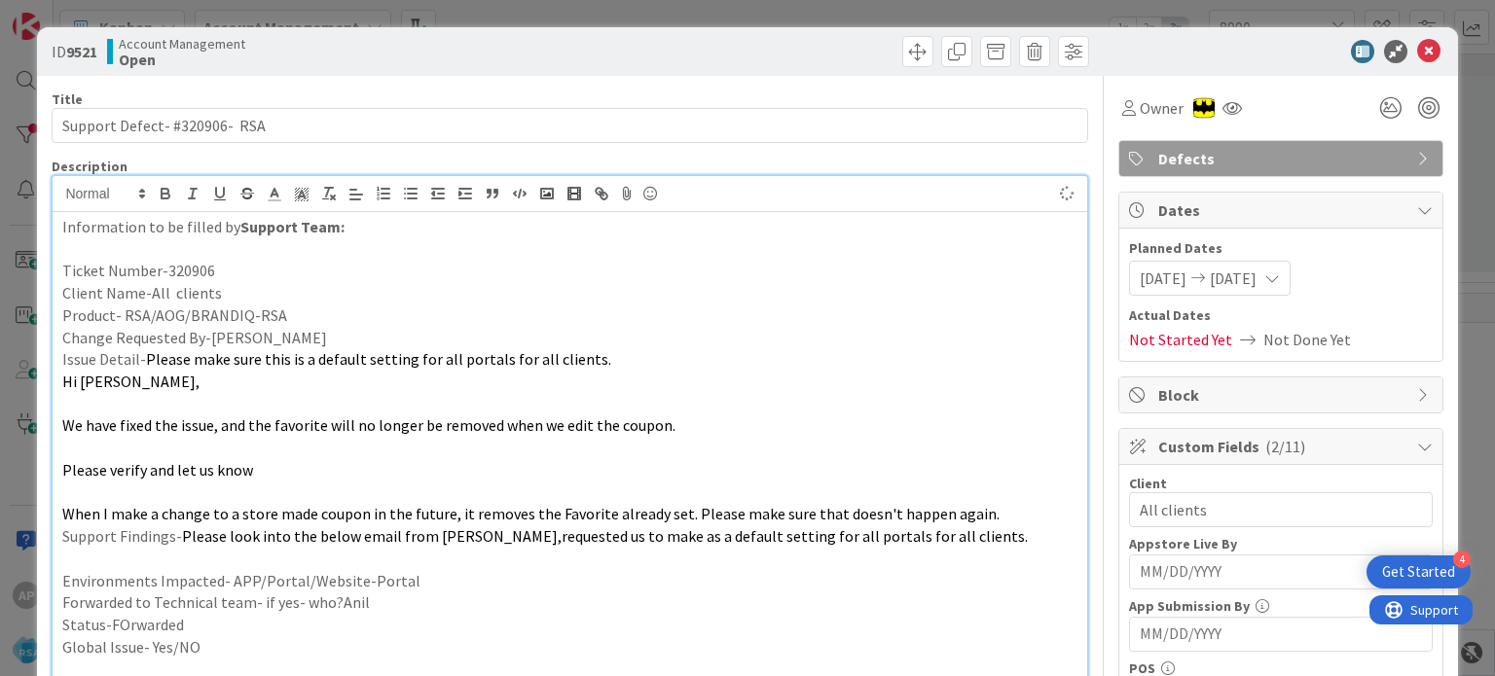
click at [241, 441] on p at bounding box center [569, 448] width 1014 height 22
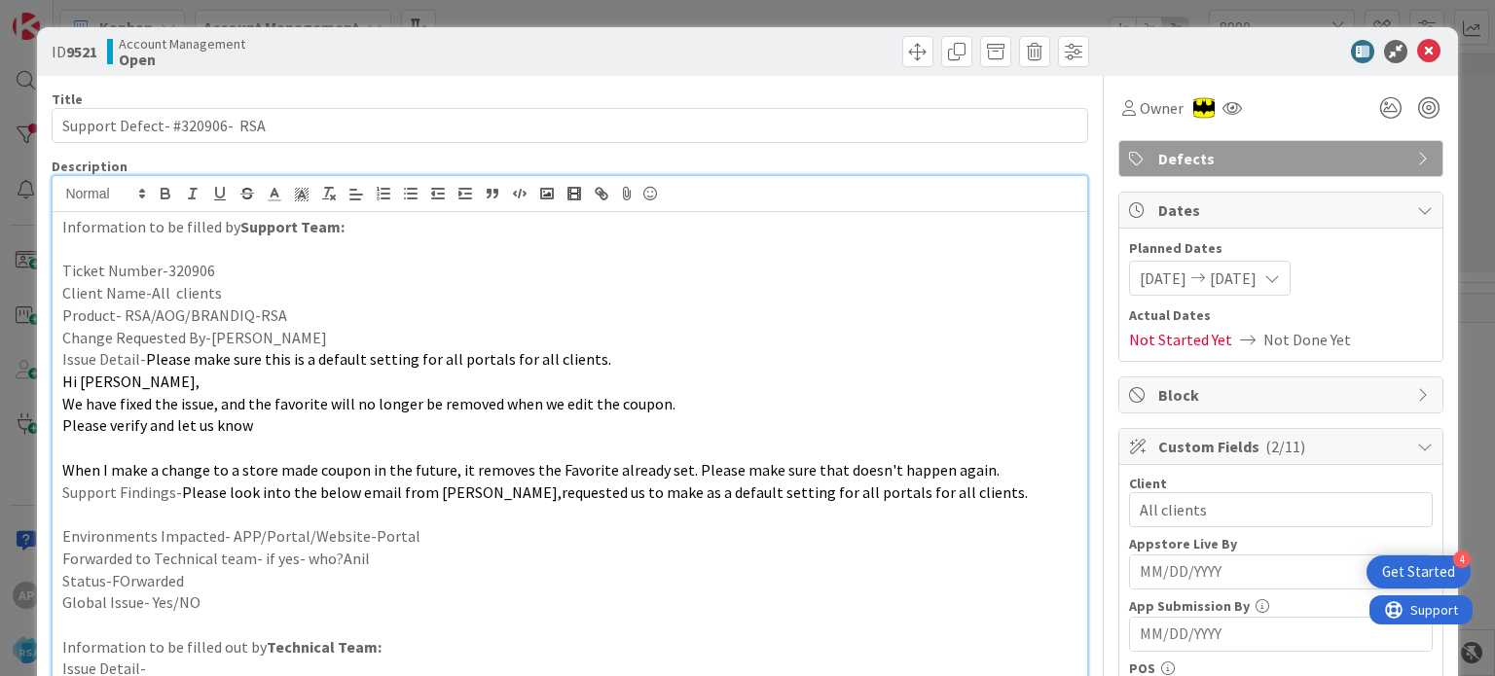
scroll to position [160, 0]
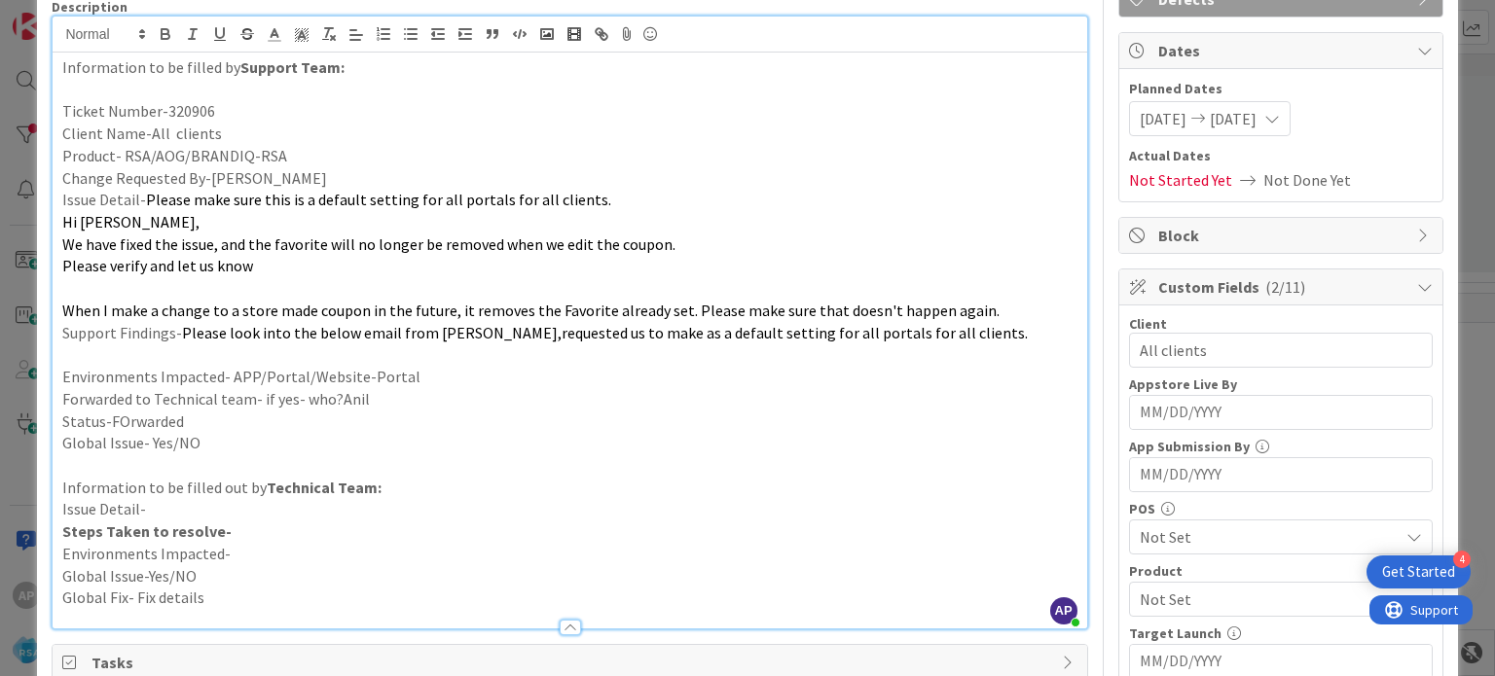
click at [158, 279] on p at bounding box center [569, 288] width 1014 height 22
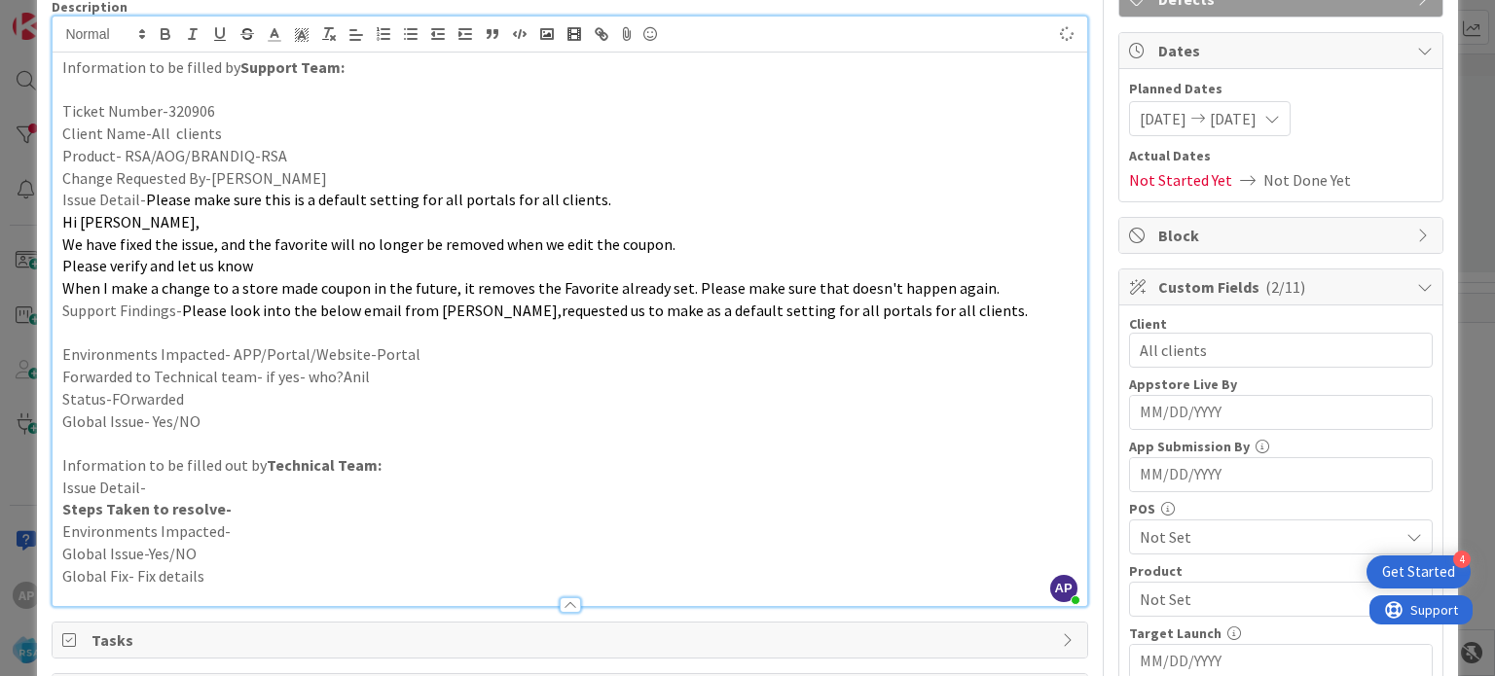
click at [163, 334] on p at bounding box center [569, 333] width 1014 height 22
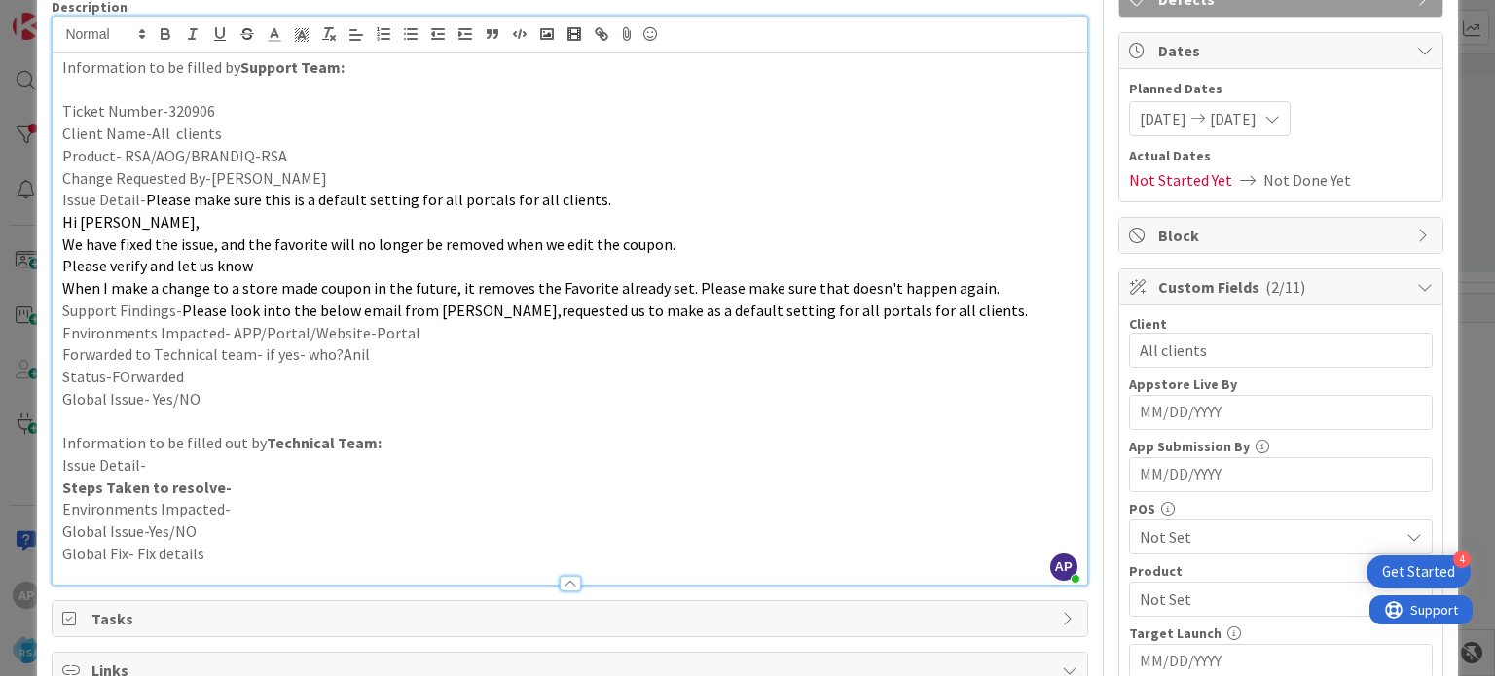
click at [119, 424] on p at bounding box center [569, 422] width 1014 height 22
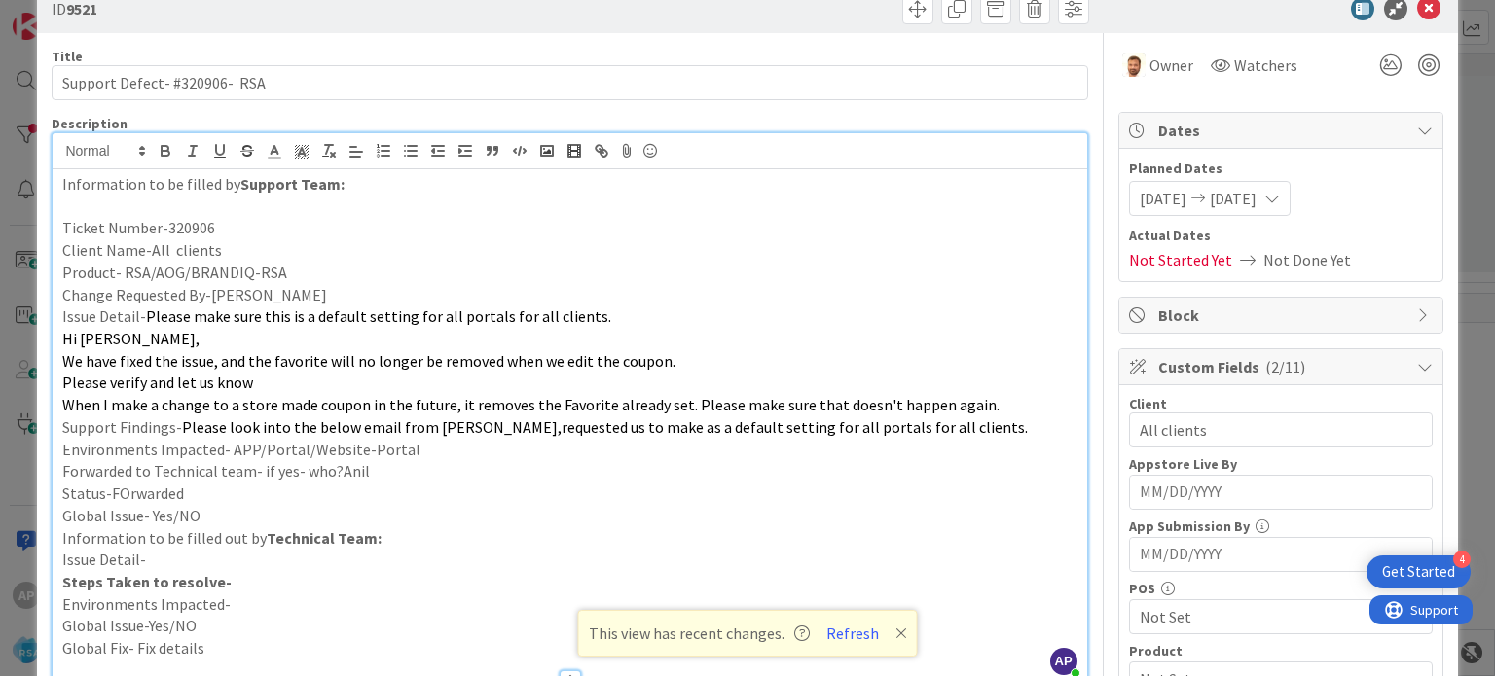
scroll to position [0, 0]
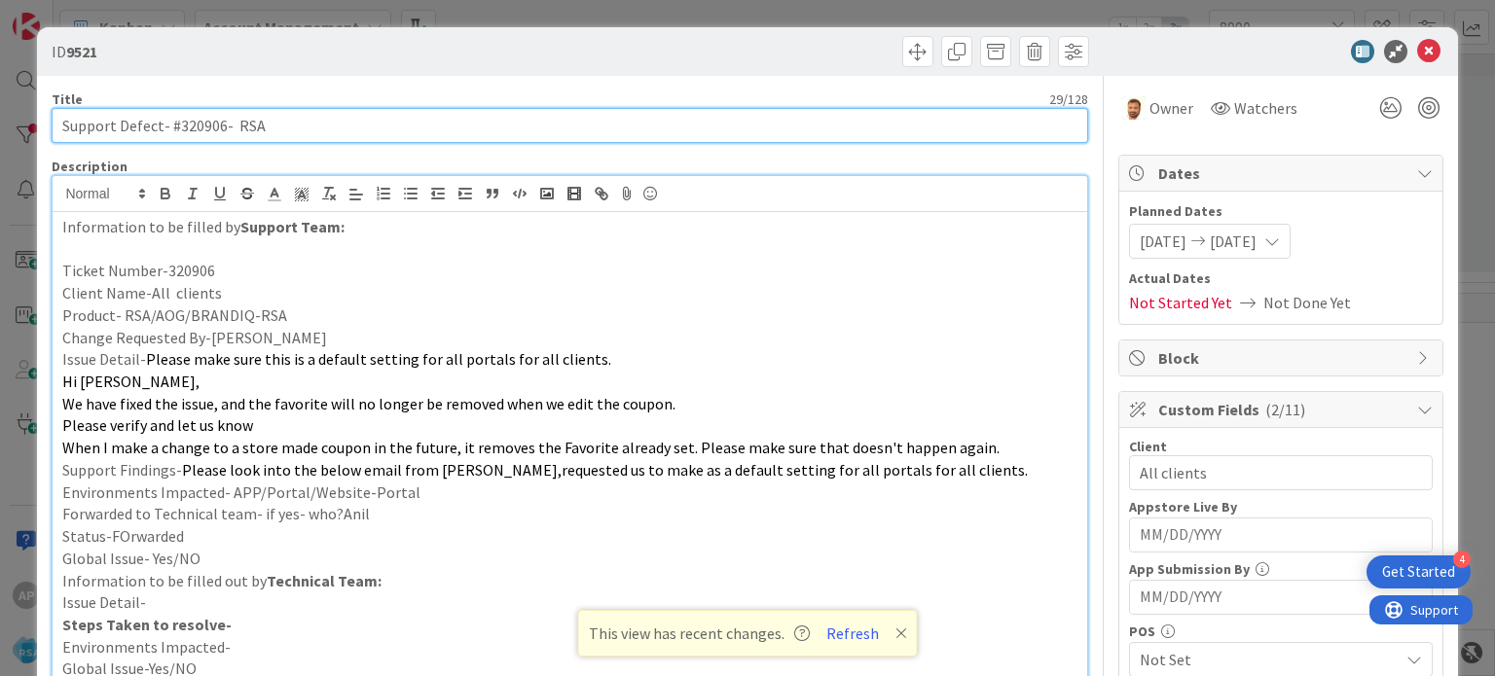
click at [234, 119] on input "Support Defect- #320906- RSA" at bounding box center [569, 125] width 1035 height 35
type input "Support Defect- #320906- RSA"
